Goal: Obtain resource: Obtain resource

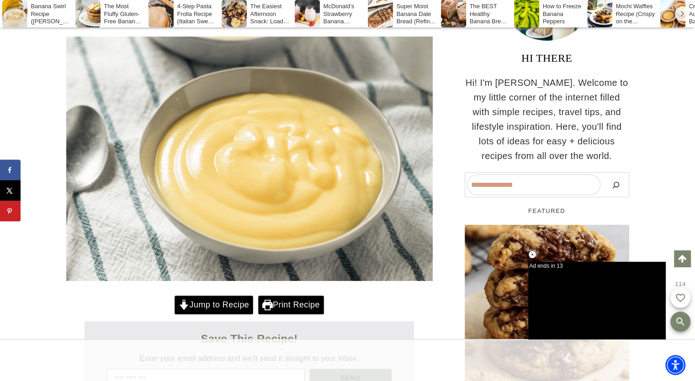
click at [201, 300] on link "Jump to Recipe" at bounding box center [214, 305] width 79 height 19
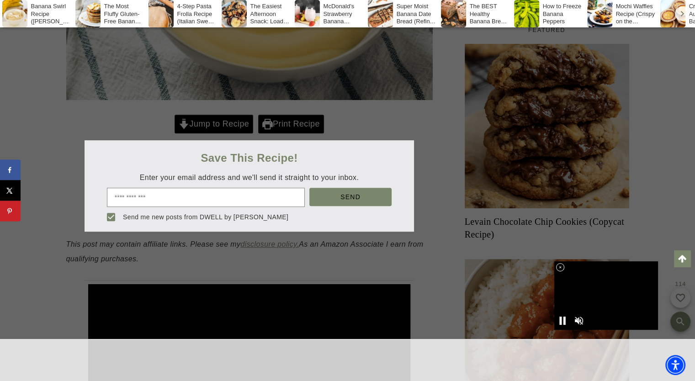
scroll to position [274, 0]
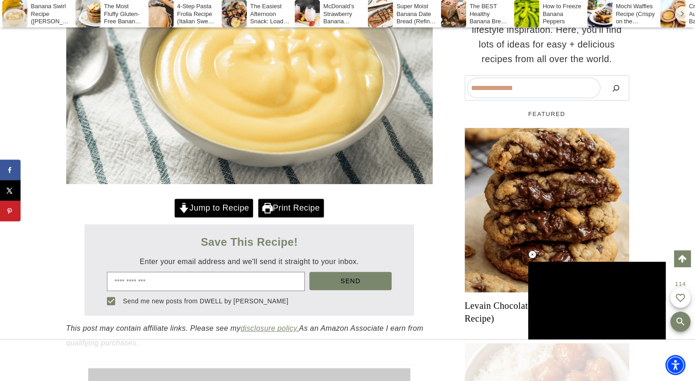
click at [209, 208] on link "Jump to Recipe" at bounding box center [214, 208] width 79 height 19
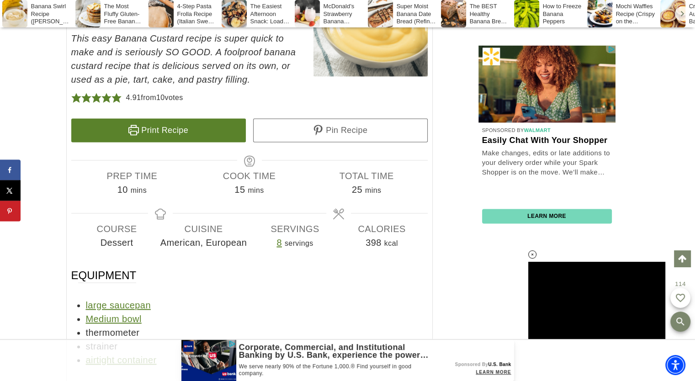
click at [177, 136] on link "Print Recipe" at bounding box center [158, 130] width 175 height 24
